Goal: Information Seeking & Learning: Learn about a topic

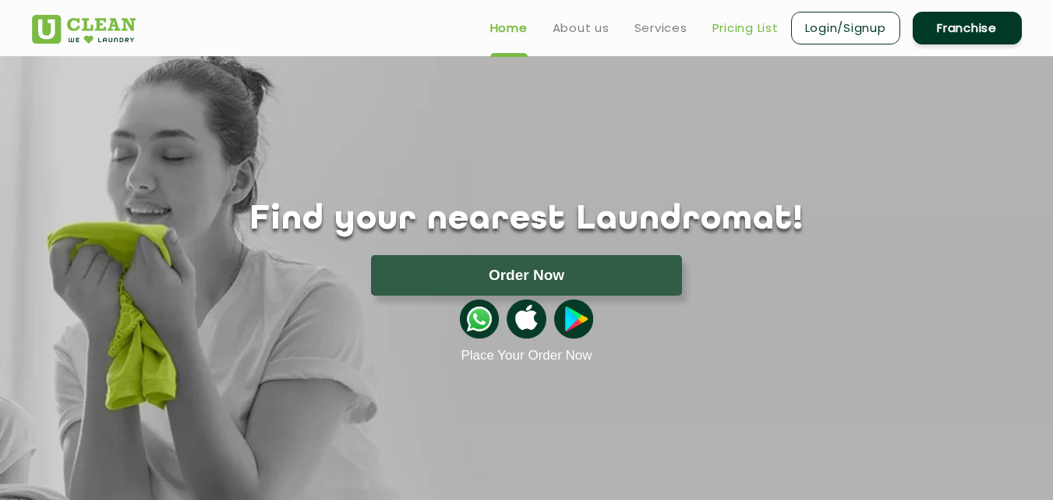
click at [730, 29] on link "Pricing List" at bounding box center [745, 28] width 66 height 19
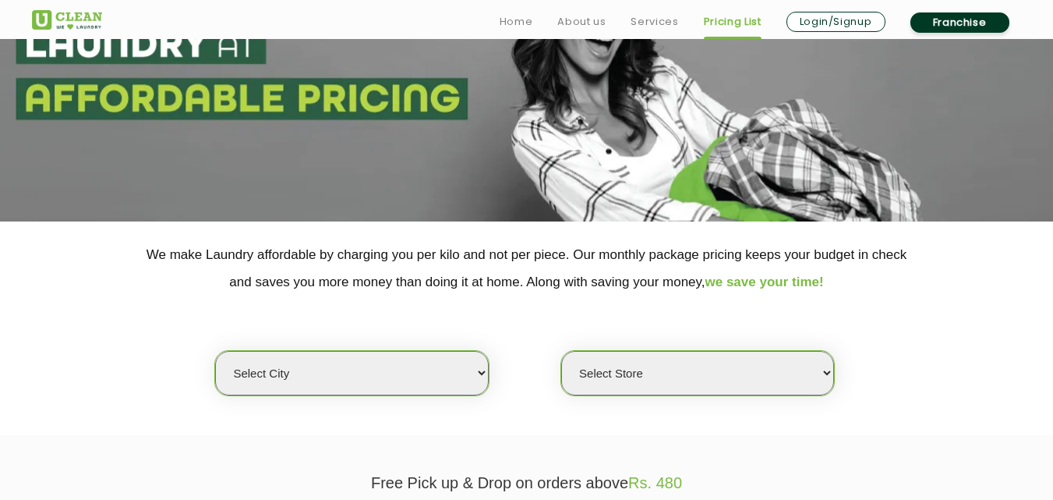
scroll to position [179, 0]
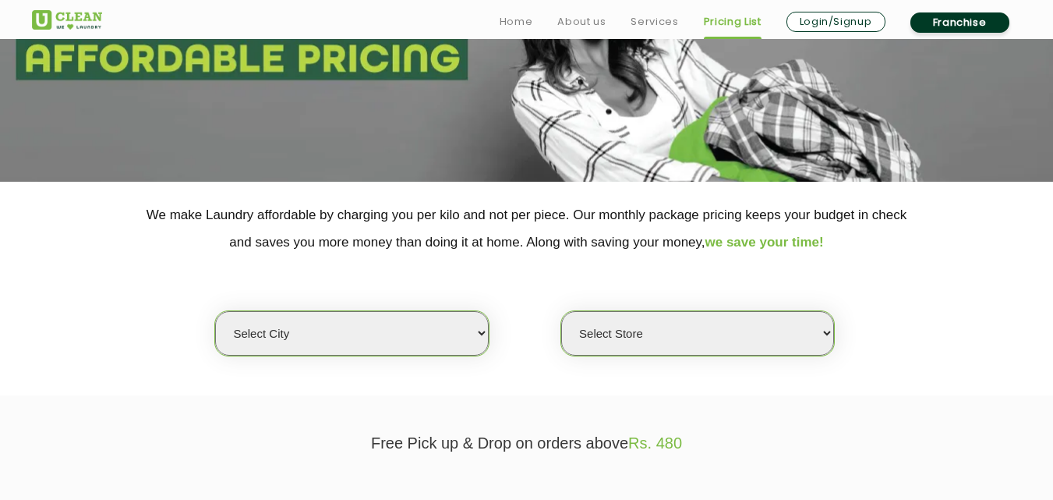
click at [436, 344] on select "Select city [GEOGRAPHIC_DATA] [GEOGRAPHIC_DATA] [GEOGRAPHIC_DATA] [GEOGRAPHIC_D…" at bounding box center [351, 333] width 273 height 44
select select "26"
click at [215, 311] on select "Select city [GEOGRAPHIC_DATA] [GEOGRAPHIC_DATA] [GEOGRAPHIC_DATA] [GEOGRAPHIC_D…" at bounding box center [351, 333] width 273 height 44
select select "0"
click at [808, 326] on select "Select Store [GEOGRAPHIC_DATA][PERSON_NAME] [GEOGRAPHIC_DATA] [PERSON_NAME][GEO…" at bounding box center [697, 333] width 273 height 44
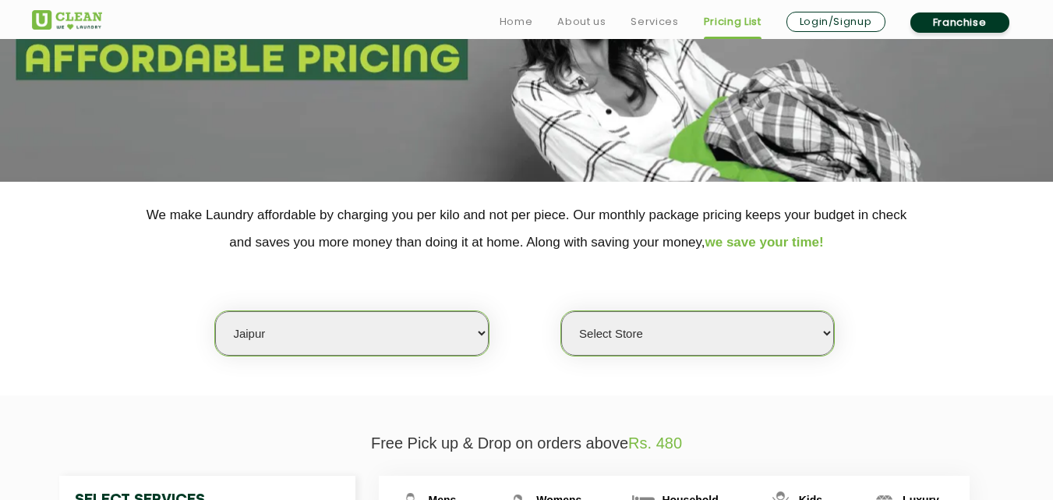
click at [452, 334] on select "Select city [GEOGRAPHIC_DATA] [GEOGRAPHIC_DATA] [GEOGRAPHIC_DATA] [GEOGRAPHIC_D…" at bounding box center [351, 333] width 273 height 44
select select "150"
click at [215, 311] on select "Select city [GEOGRAPHIC_DATA] [GEOGRAPHIC_DATA] [GEOGRAPHIC_DATA] [GEOGRAPHIC_D…" at bounding box center [351, 333] width 273 height 44
select select "0"
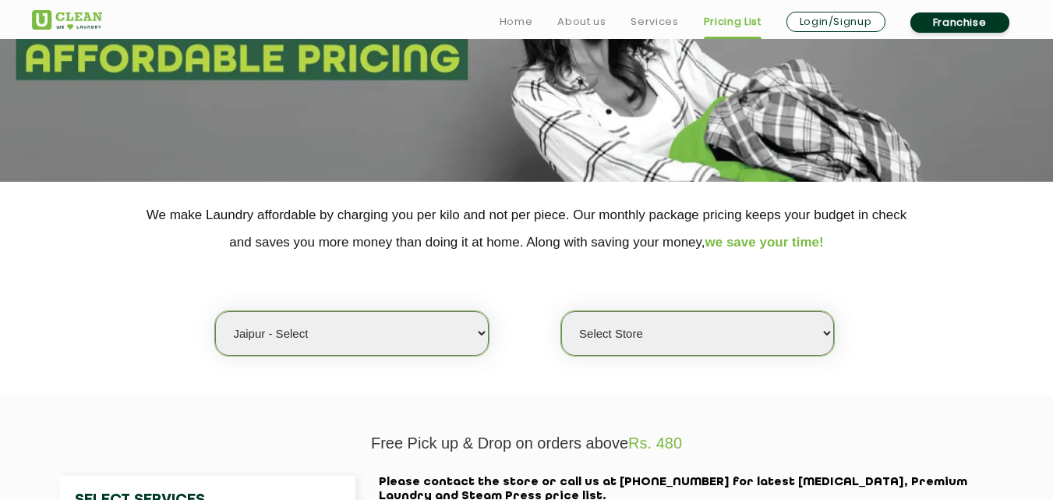
click at [797, 331] on select "Select Store UClean Select Mansarovar" at bounding box center [697, 333] width 273 height 44
click at [462, 324] on select "Select city [GEOGRAPHIC_DATA] [GEOGRAPHIC_DATA] [GEOGRAPHIC_DATA] [GEOGRAPHIC_D…" at bounding box center [351, 333] width 273 height 44
select select "26"
click at [215, 311] on select "Select city [GEOGRAPHIC_DATA] [GEOGRAPHIC_DATA] [GEOGRAPHIC_DATA] [GEOGRAPHIC_D…" at bounding box center [351, 333] width 273 height 44
select select "0"
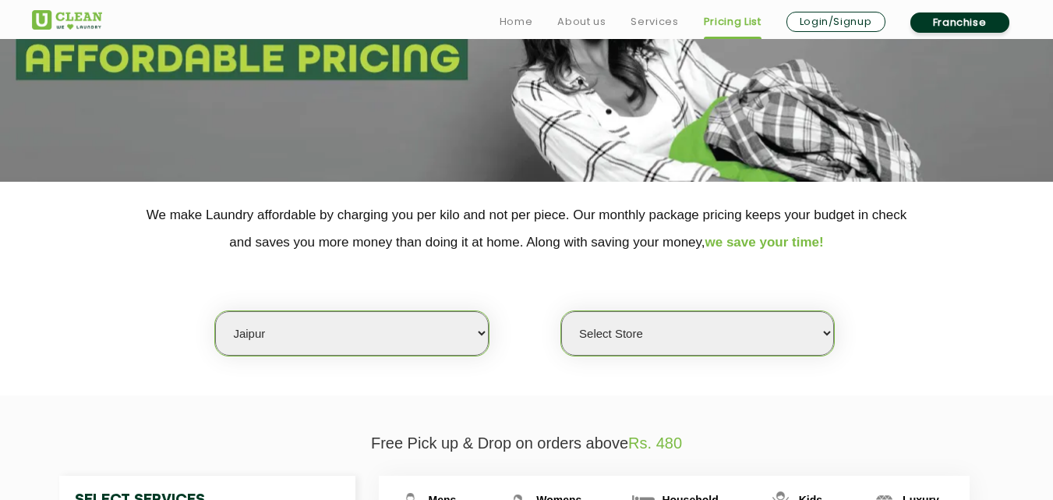
click at [783, 334] on select "Select Store [GEOGRAPHIC_DATA][PERSON_NAME] [GEOGRAPHIC_DATA] [PERSON_NAME][GEO…" at bounding box center [697, 333] width 273 height 44
click at [460, 335] on select "Select city [GEOGRAPHIC_DATA] [GEOGRAPHIC_DATA] [GEOGRAPHIC_DATA] [GEOGRAPHIC_D…" at bounding box center [351, 333] width 273 height 44
select select "150"
click at [215, 311] on select "Select city [GEOGRAPHIC_DATA] [GEOGRAPHIC_DATA] [GEOGRAPHIC_DATA] [GEOGRAPHIC_D…" at bounding box center [351, 333] width 273 height 44
select select "0"
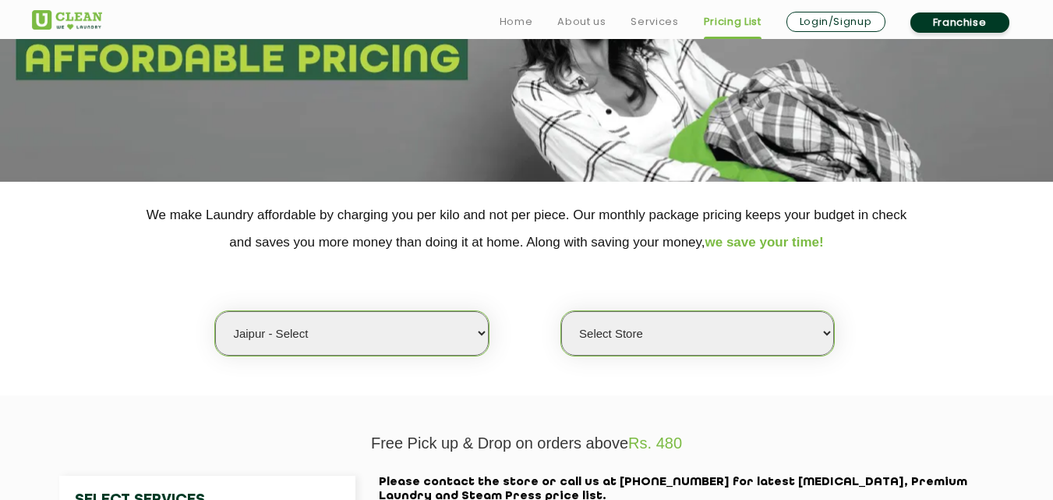
click at [774, 323] on select "Select Store UClean Select Mansarovar" at bounding box center [697, 333] width 273 height 44
